Goal: Find specific page/section: Find specific page/section

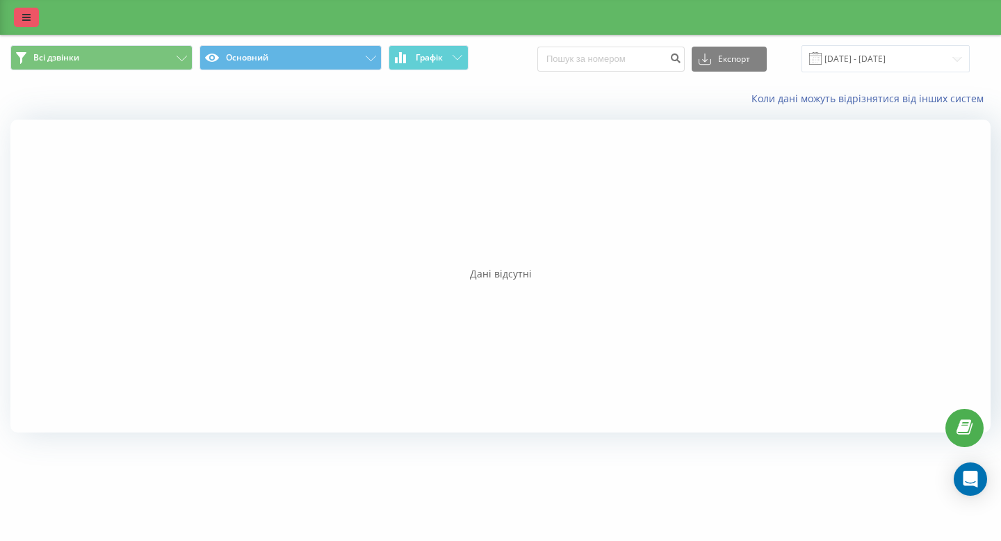
click at [22, 18] on icon at bounding box center [26, 18] width 8 height 10
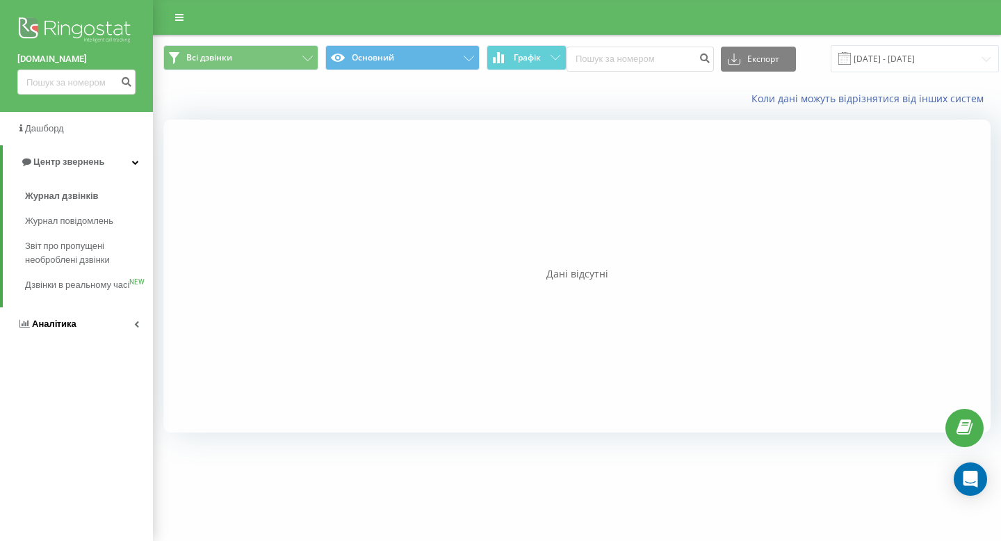
click at [49, 328] on link "Аналiтика" at bounding box center [76, 323] width 153 height 33
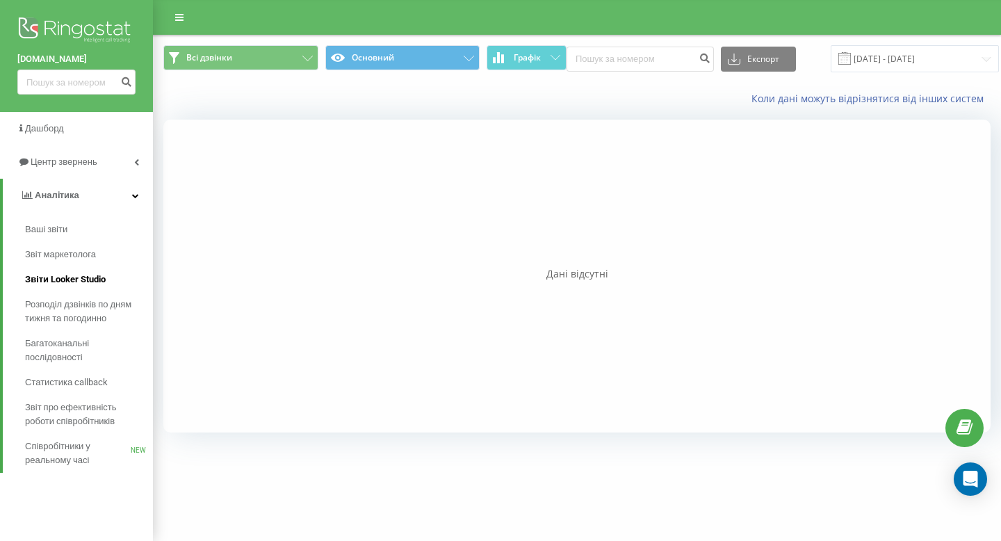
click at [67, 276] on span "Звіти Looker Studio" at bounding box center [65, 280] width 81 height 14
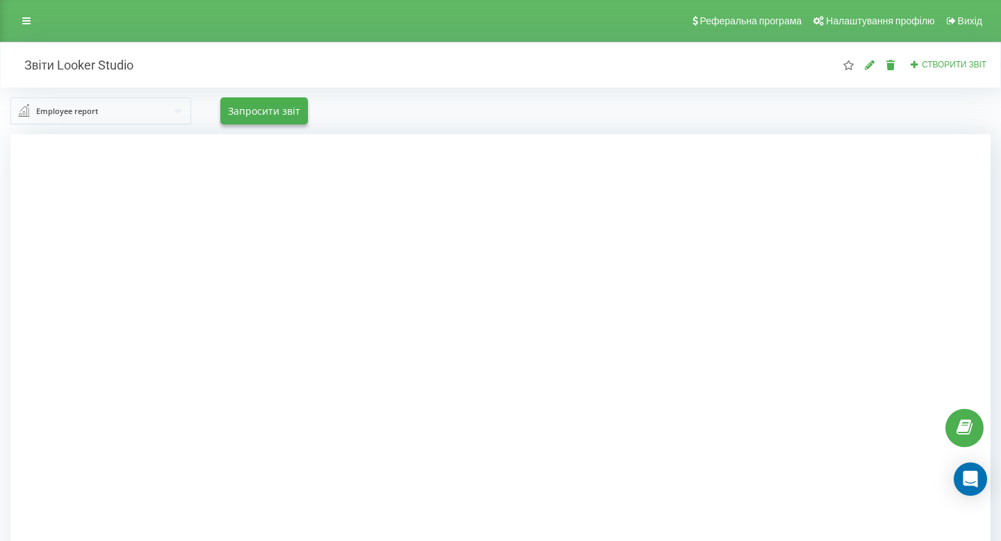
click at [31, 34] on div "Реферальна програма Налаштування профілю Вихід" at bounding box center [500, 21] width 1001 height 42
click at [29, 30] on link at bounding box center [26, 20] width 25 height 19
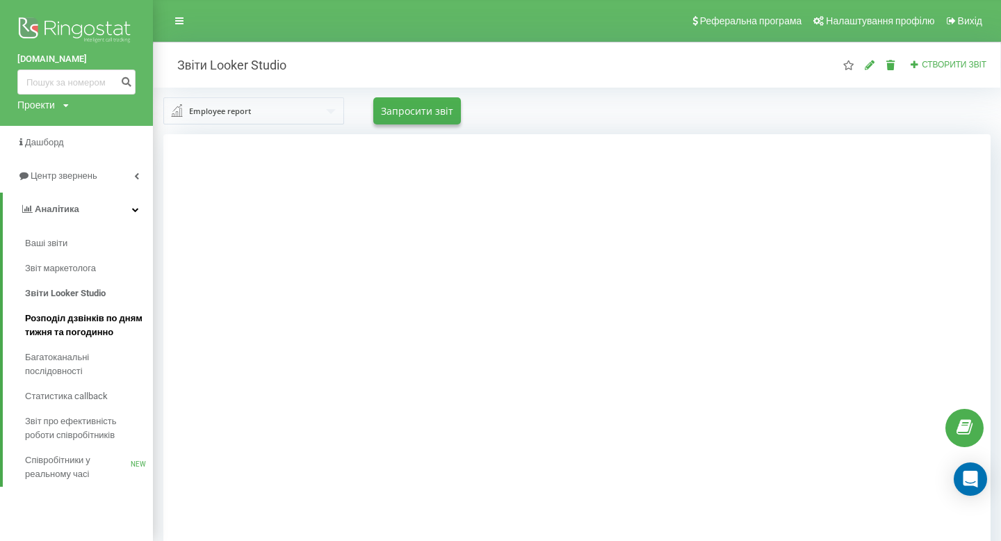
click at [83, 334] on span "Розподіл дзвінків по дням тижня та погодинно" at bounding box center [85, 325] width 121 height 28
